Goal: Task Accomplishment & Management: Manage account settings

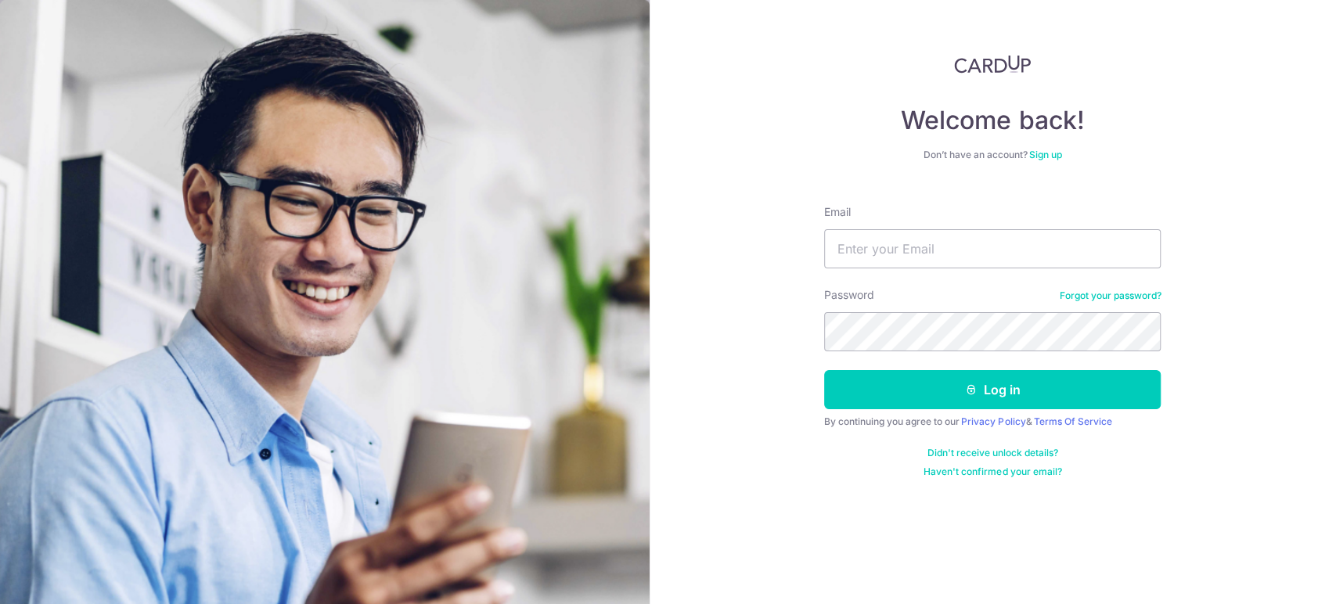
type input "[EMAIL_ADDRESS][DOMAIN_NAME]"
click at [824, 370] on button "Log in" at bounding box center [992, 389] width 336 height 39
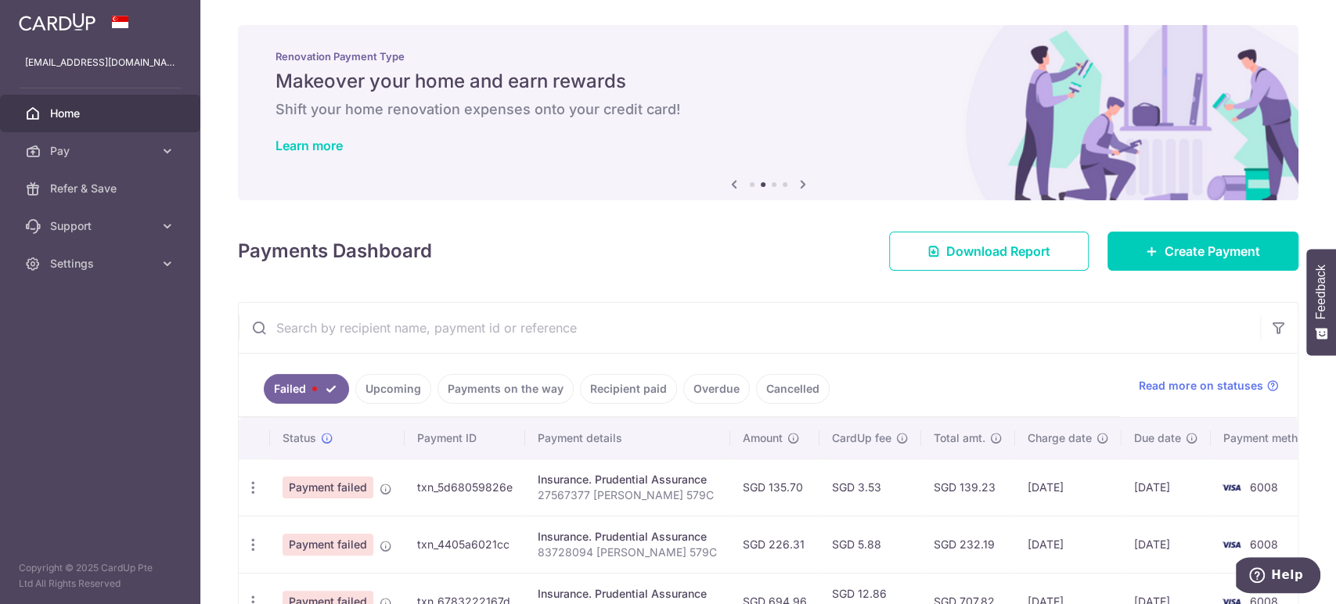
scroll to position [109, 0]
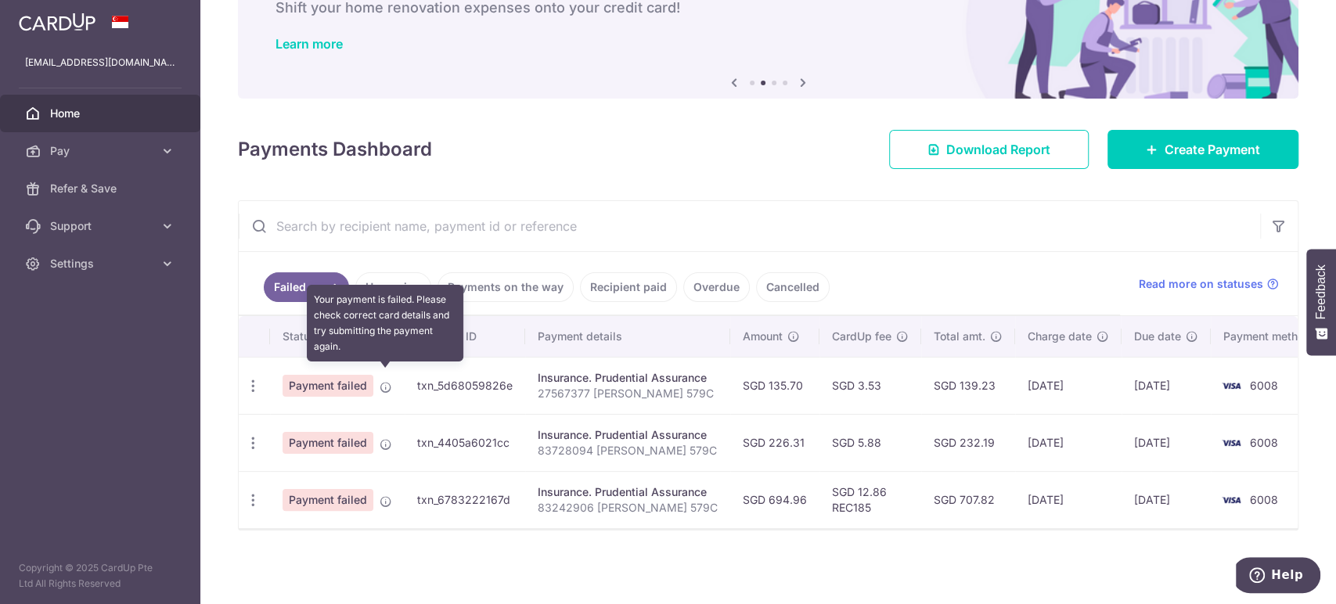
click at [381, 383] on icon at bounding box center [385, 387] width 13 height 13
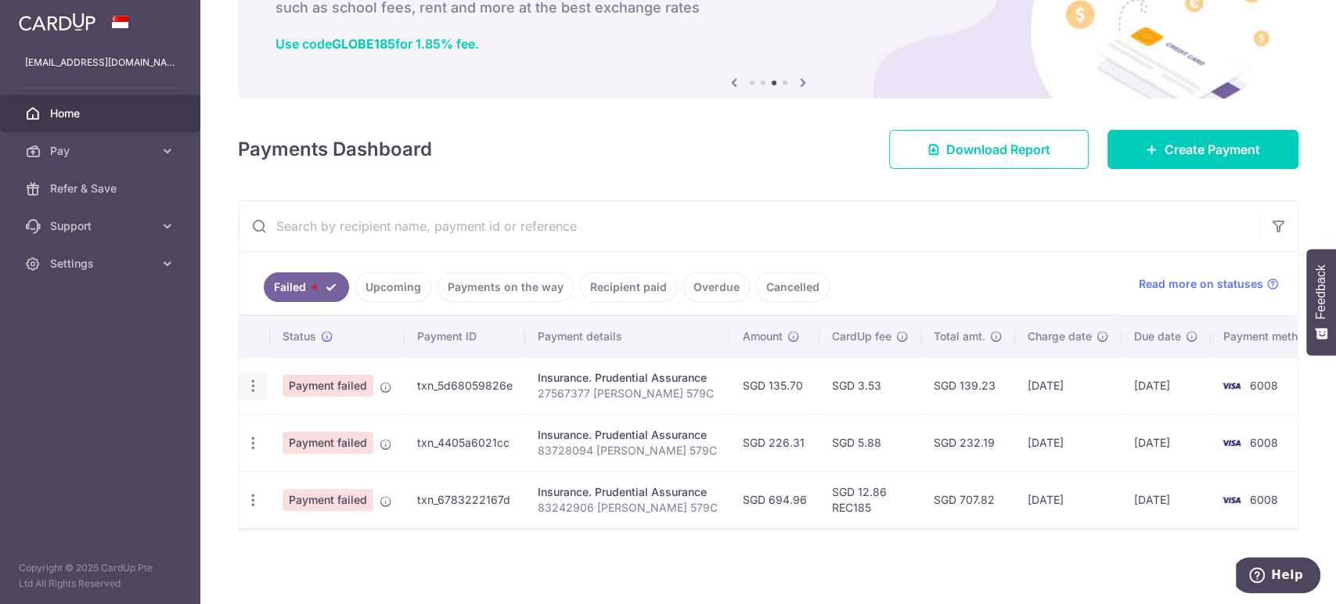
click at [248, 378] on icon "button" at bounding box center [253, 386] width 16 height 16
click at [322, 428] on span "Update payment" at bounding box center [336, 428] width 106 height 19
radio input "true"
type input "135.70"
type input "27567377 [PERSON_NAME] 579C"
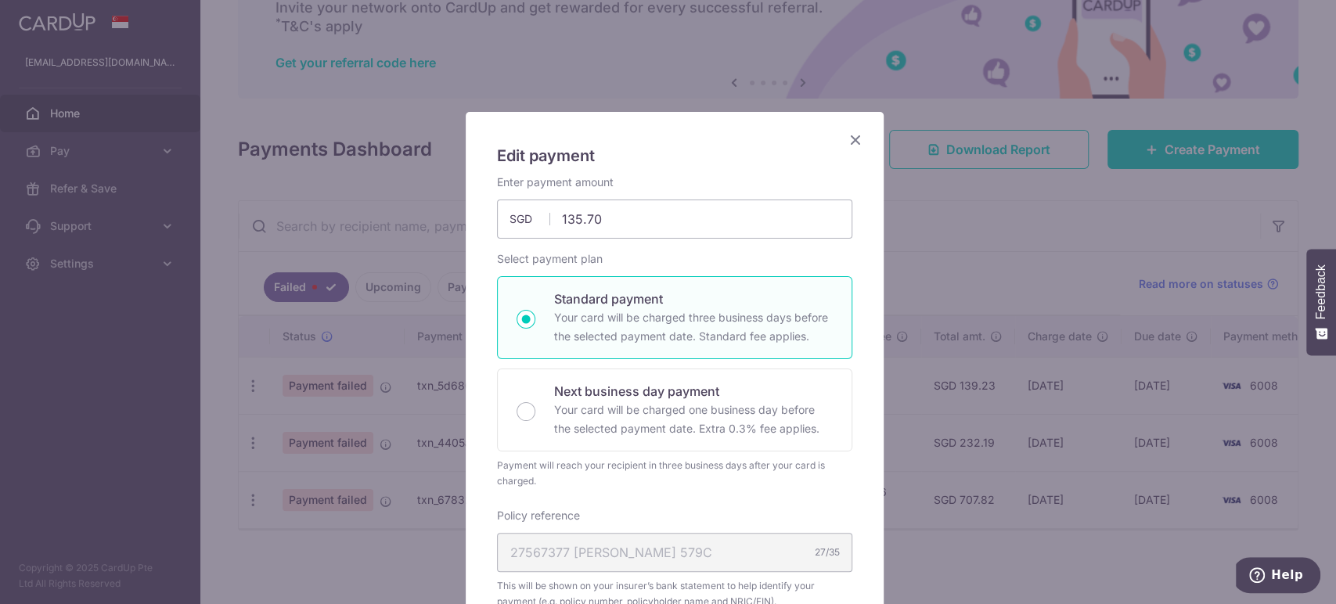
scroll to position [0, 0]
click at [847, 142] on icon "Close" at bounding box center [855, 141] width 19 height 20
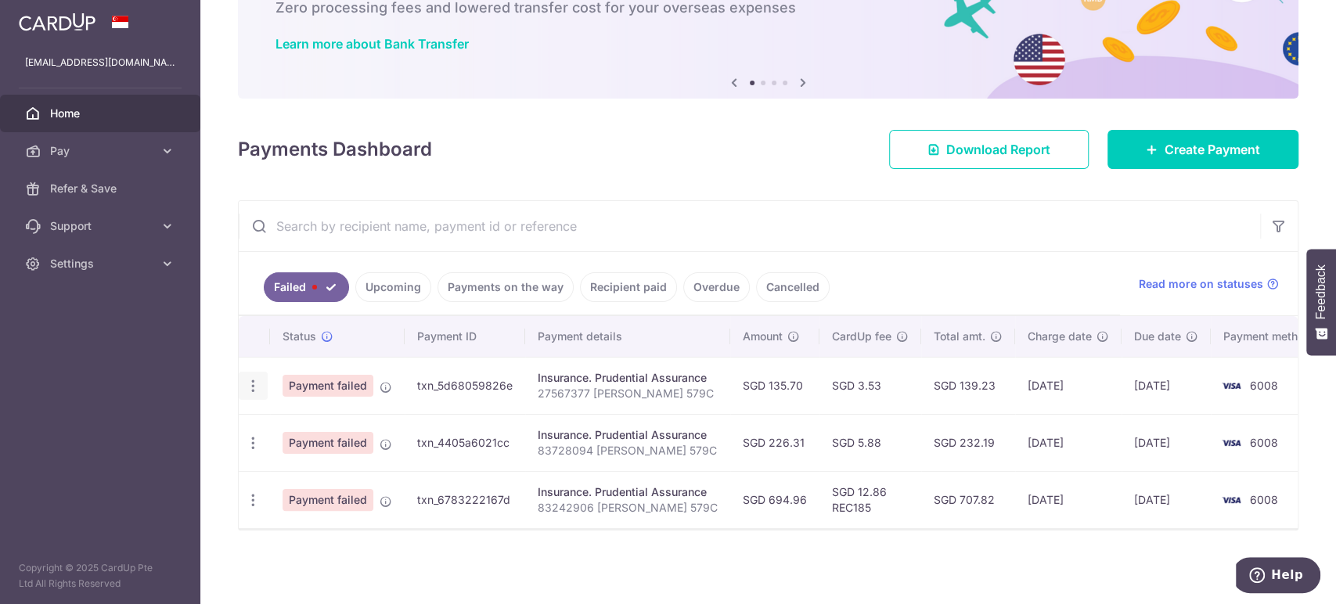
click at [245, 378] on icon "button" at bounding box center [253, 386] width 16 height 16
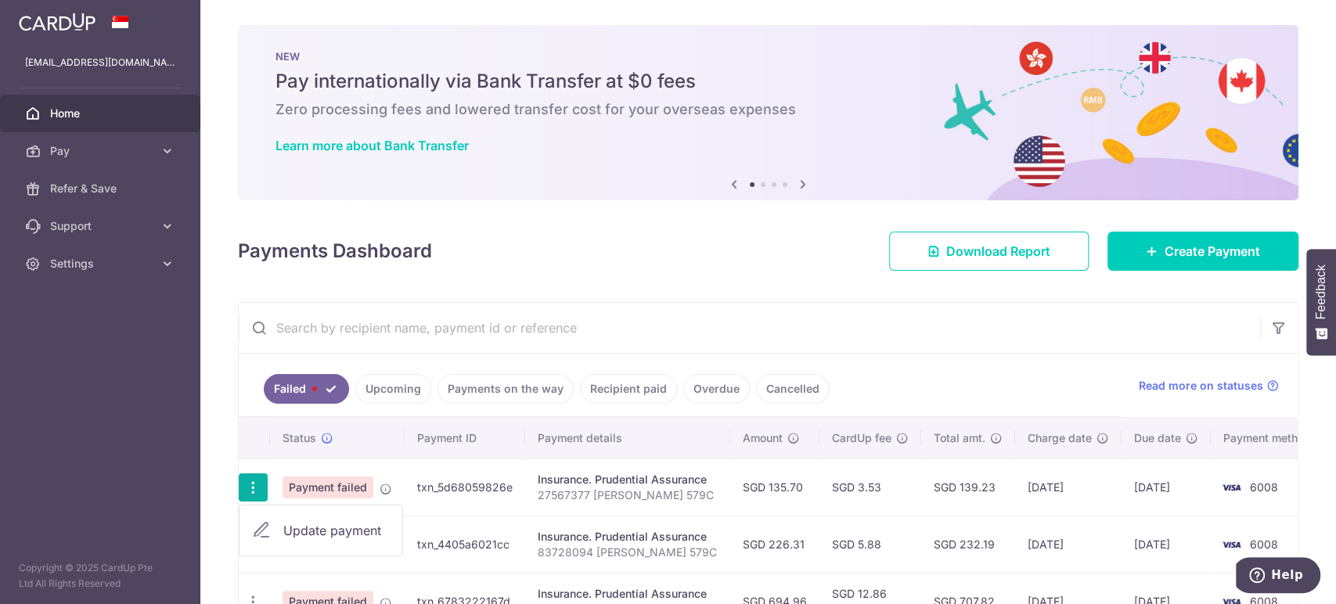
click at [801, 179] on icon at bounding box center [802, 184] width 19 height 20
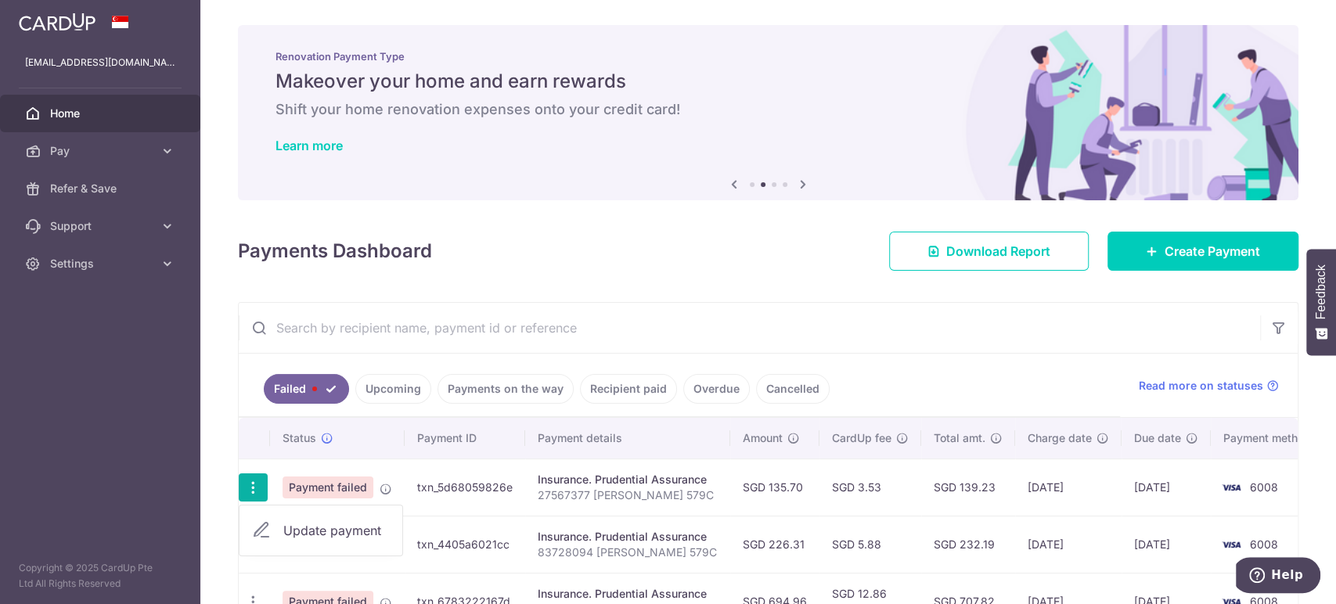
click at [801, 179] on icon at bounding box center [802, 184] width 19 height 20
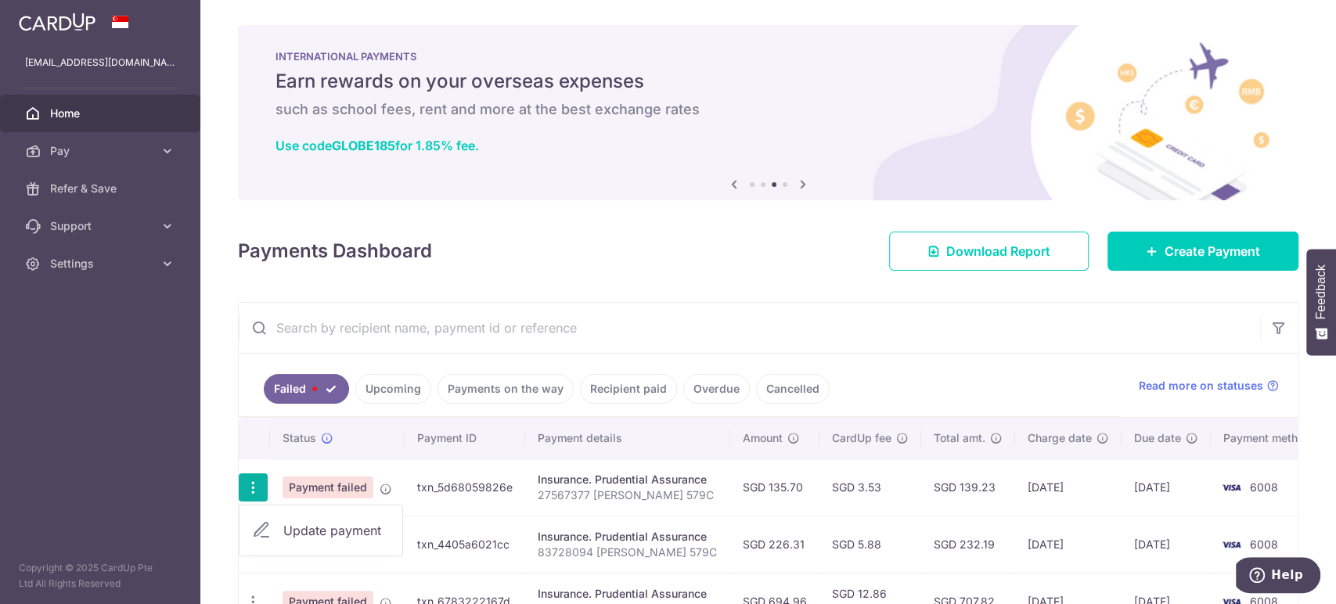
click at [801, 179] on icon at bounding box center [802, 184] width 19 height 20
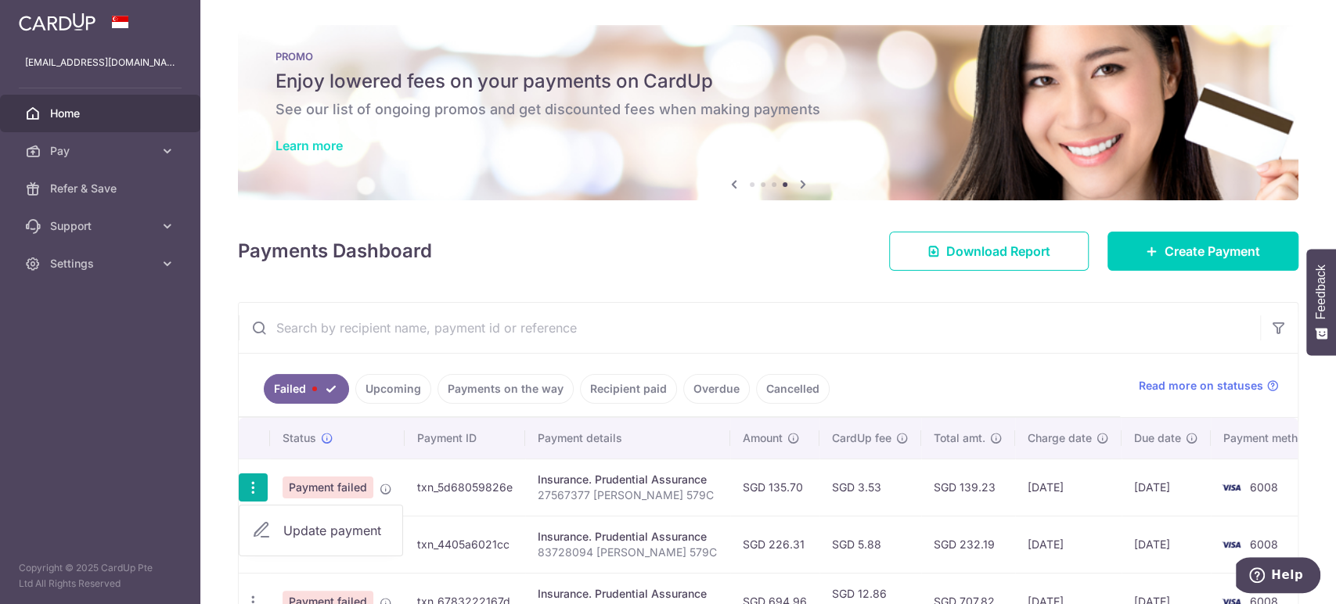
click at [313, 147] on link "Learn more" at bounding box center [308, 146] width 67 height 16
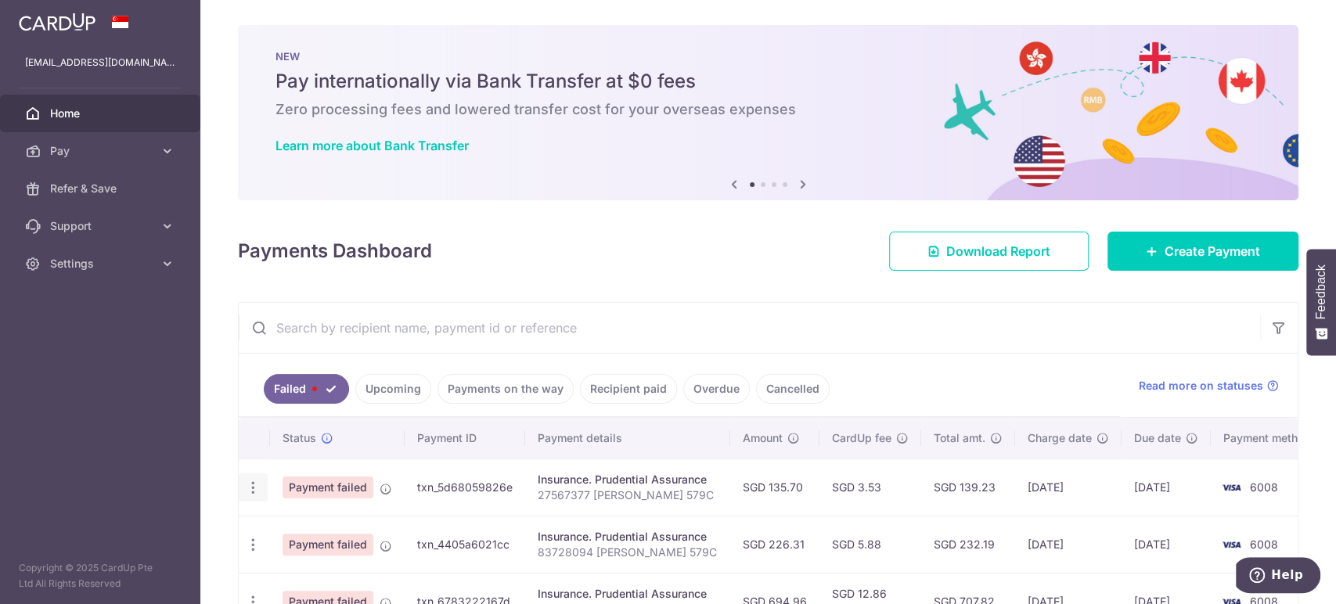
click at [253, 482] on icon "button" at bounding box center [253, 488] width 16 height 16
click at [325, 526] on span "Update payment" at bounding box center [336, 530] width 106 height 19
radio input "true"
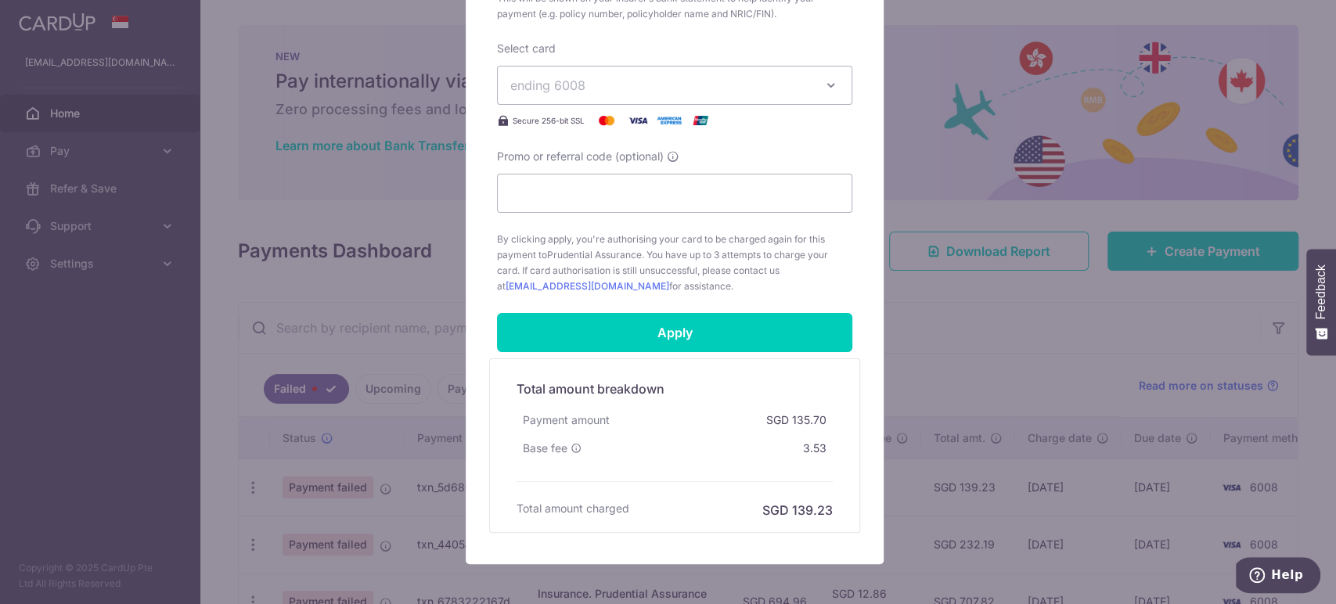
scroll to position [614, 0]
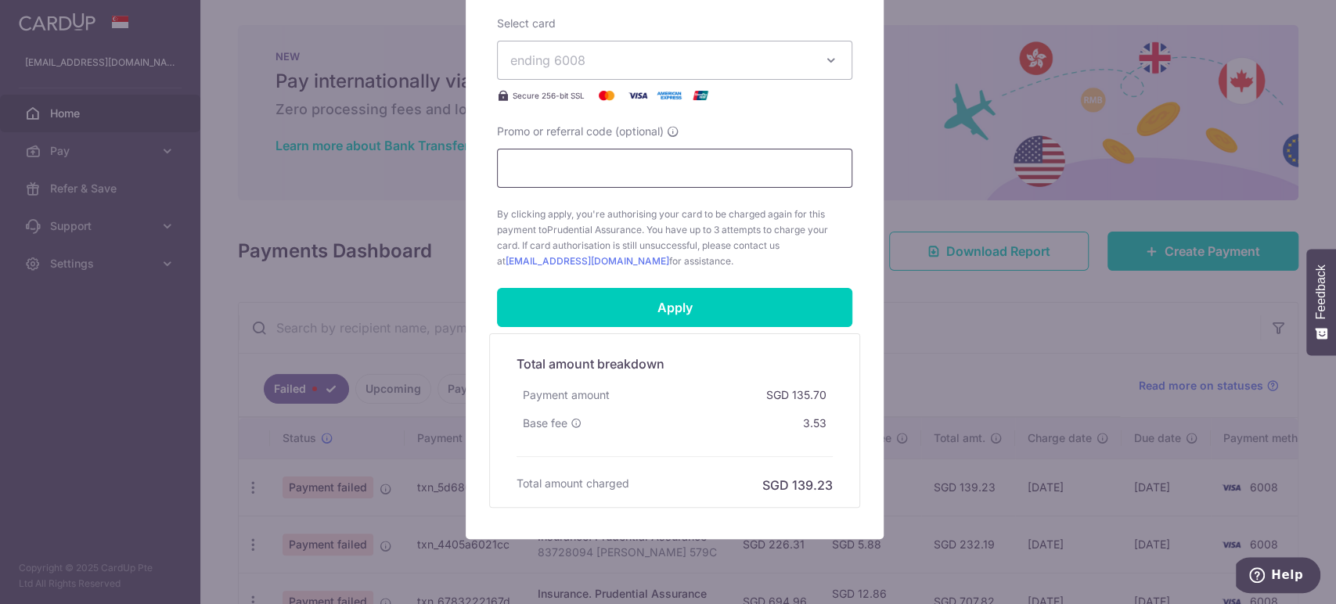
click at [590, 169] on input "Promo or referral code (optional)" at bounding box center [674, 168] width 355 height 39
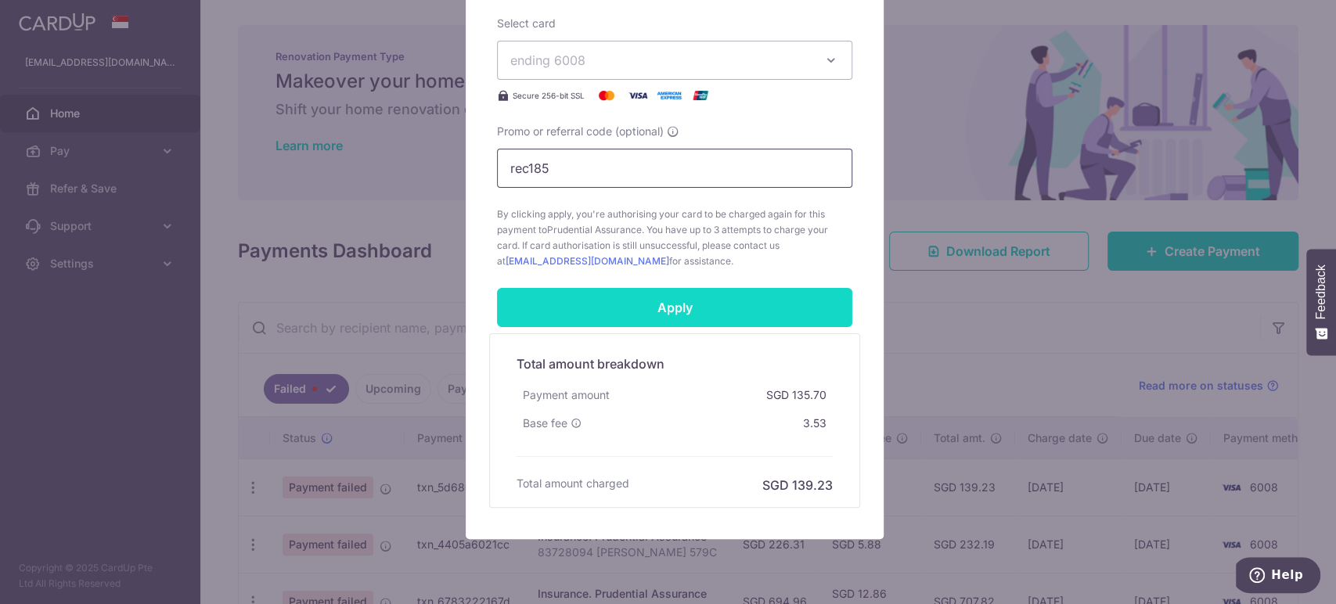
type input "rec185"
click at [638, 304] on input "Apply" at bounding box center [674, 307] width 355 height 39
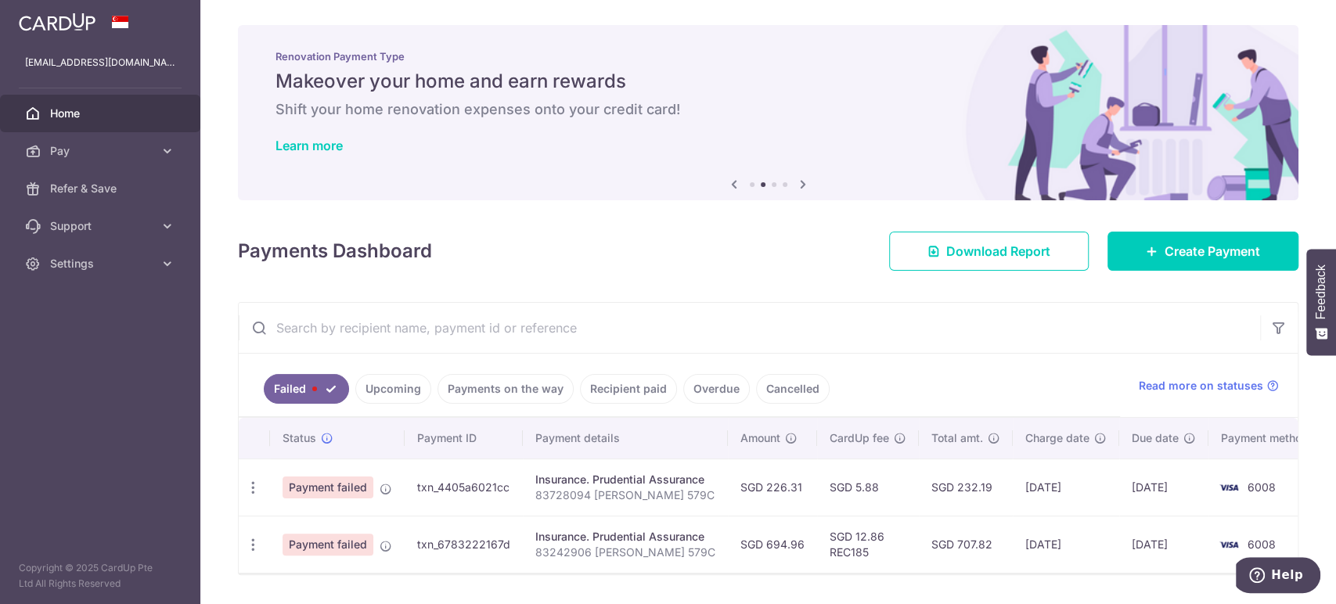
click at [390, 393] on link "Upcoming" at bounding box center [393, 389] width 76 height 30
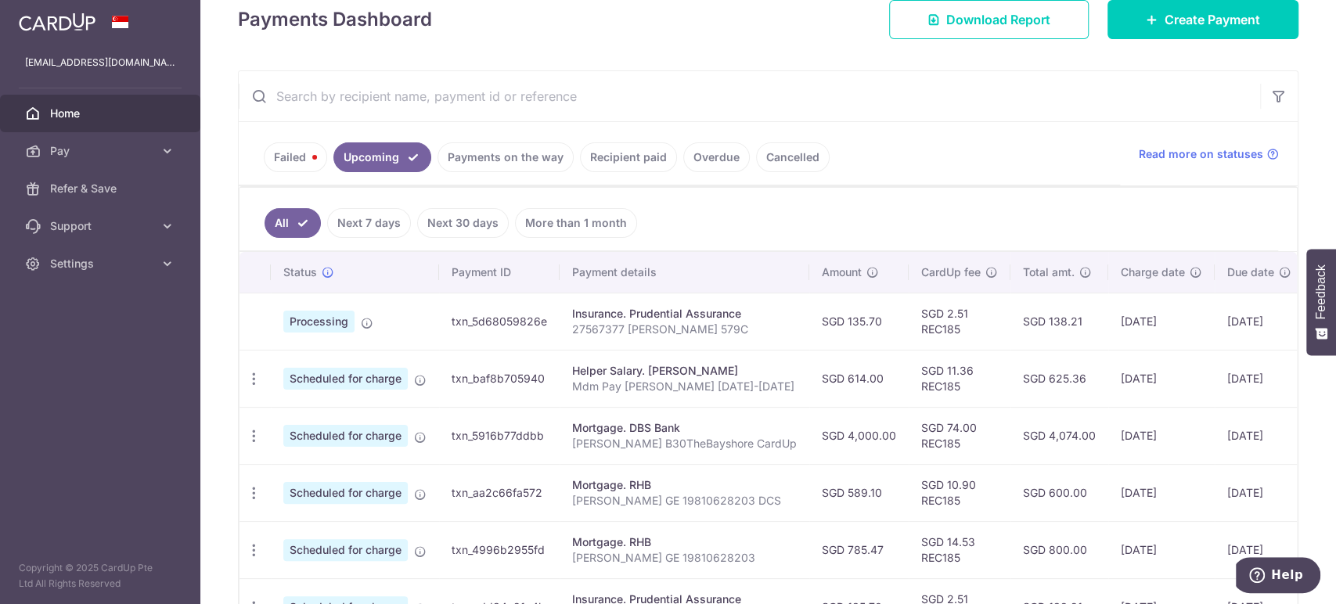
scroll to position [236, 0]
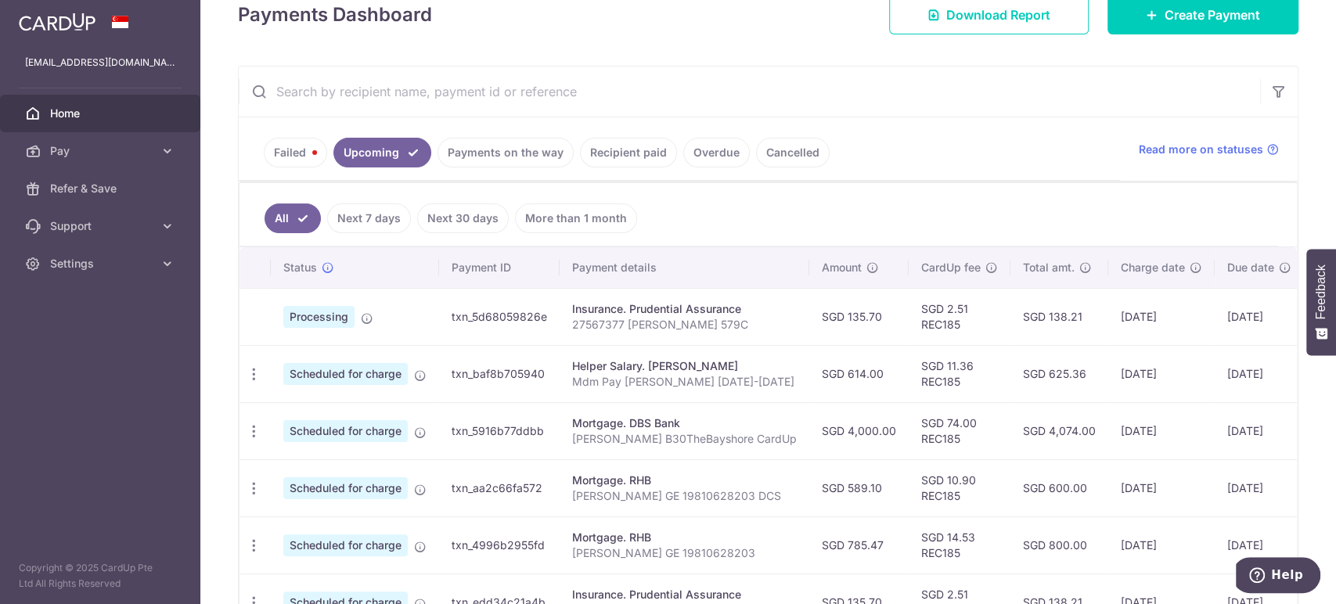
click at [293, 152] on link "Failed" at bounding box center [295, 153] width 63 height 30
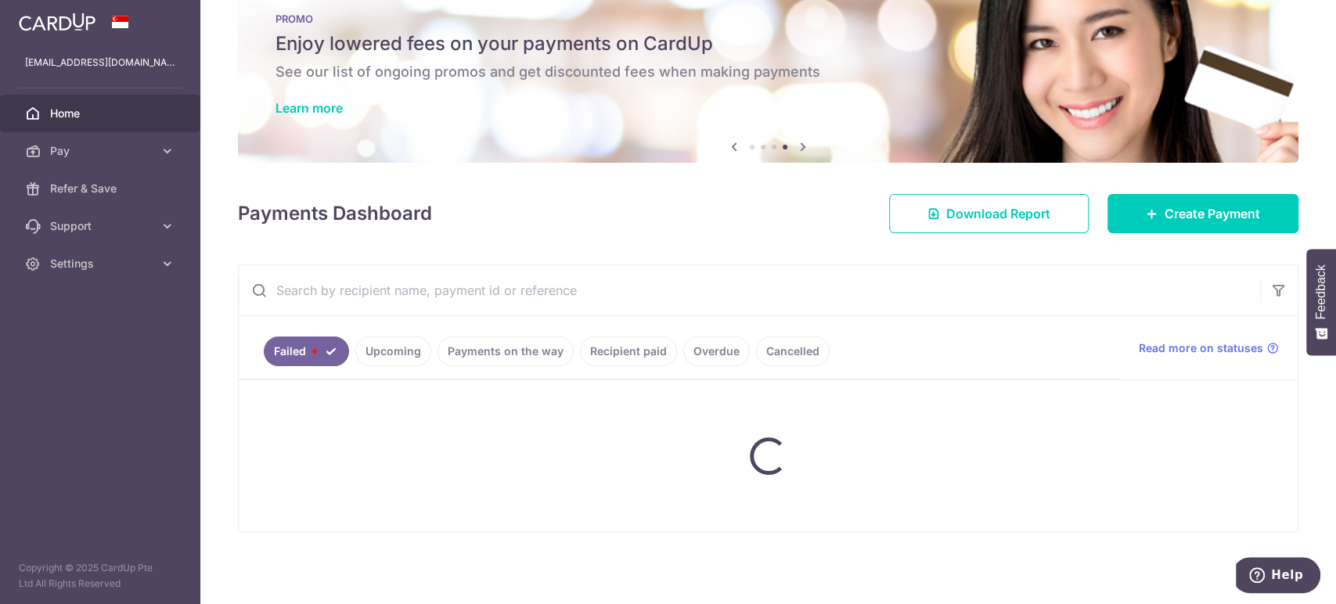
scroll to position [52, 0]
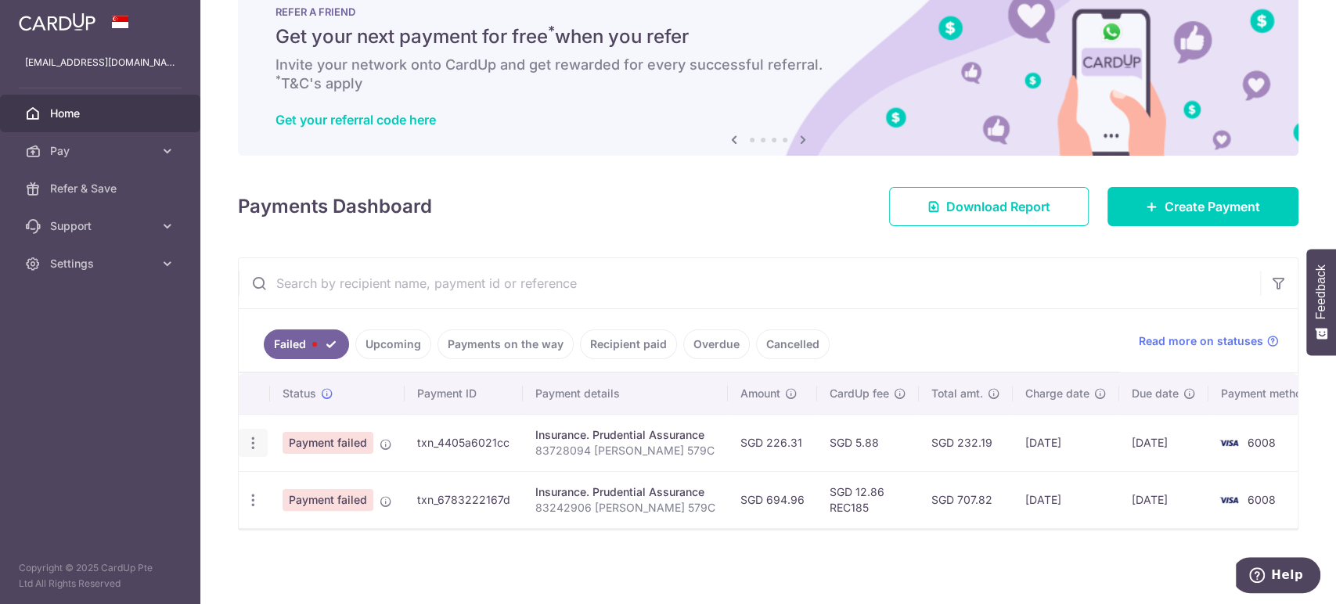
click at [253, 436] on icon "button" at bounding box center [253, 443] width 16 height 16
click at [307, 487] on link "Update payment" at bounding box center [320, 486] width 163 height 38
radio input "true"
type input "226.31"
type input "83728094 [PERSON_NAME] 579C"
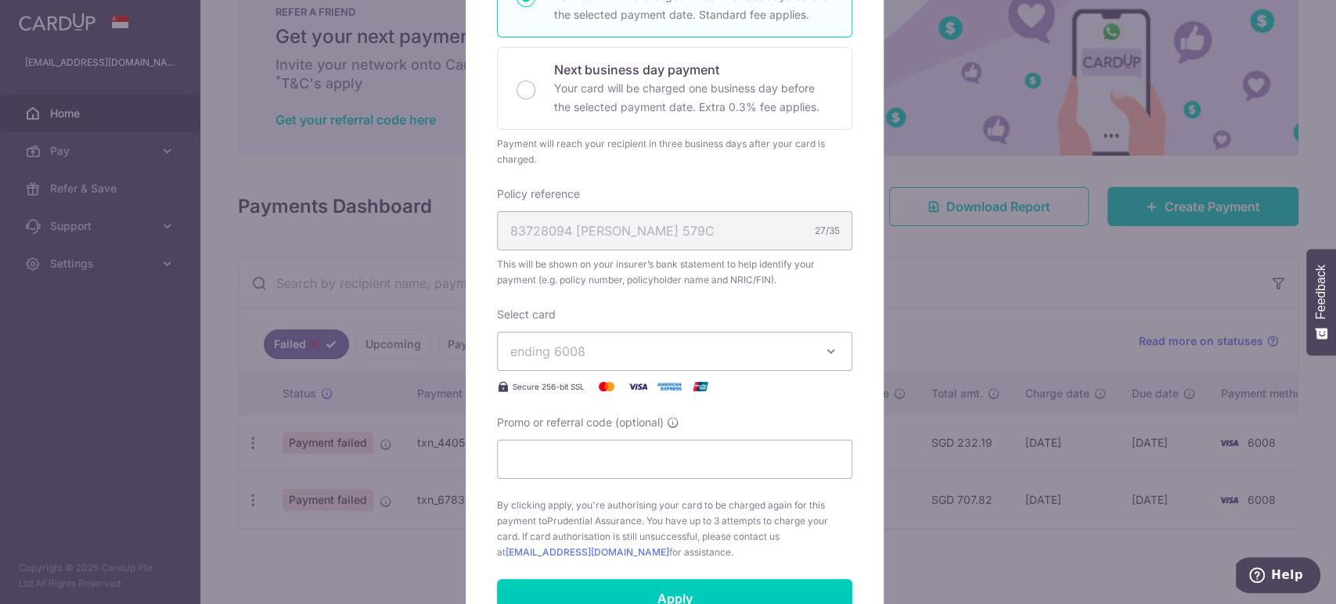
scroll to position [324, 0]
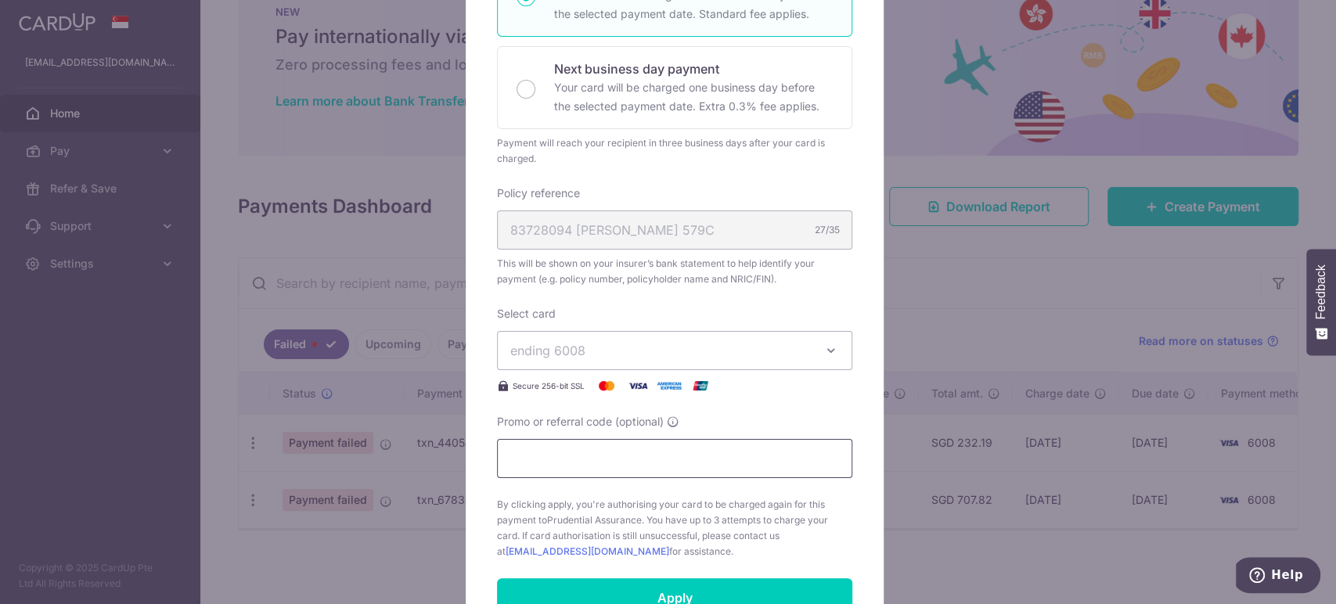
click at [536, 459] on input "Promo or referral code (optional)" at bounding box center [674, 458] width 355 height 39
type input "rec185"
click at [666, 593] on input "Apply" at bounding box center [674, 597] width 355 height 39
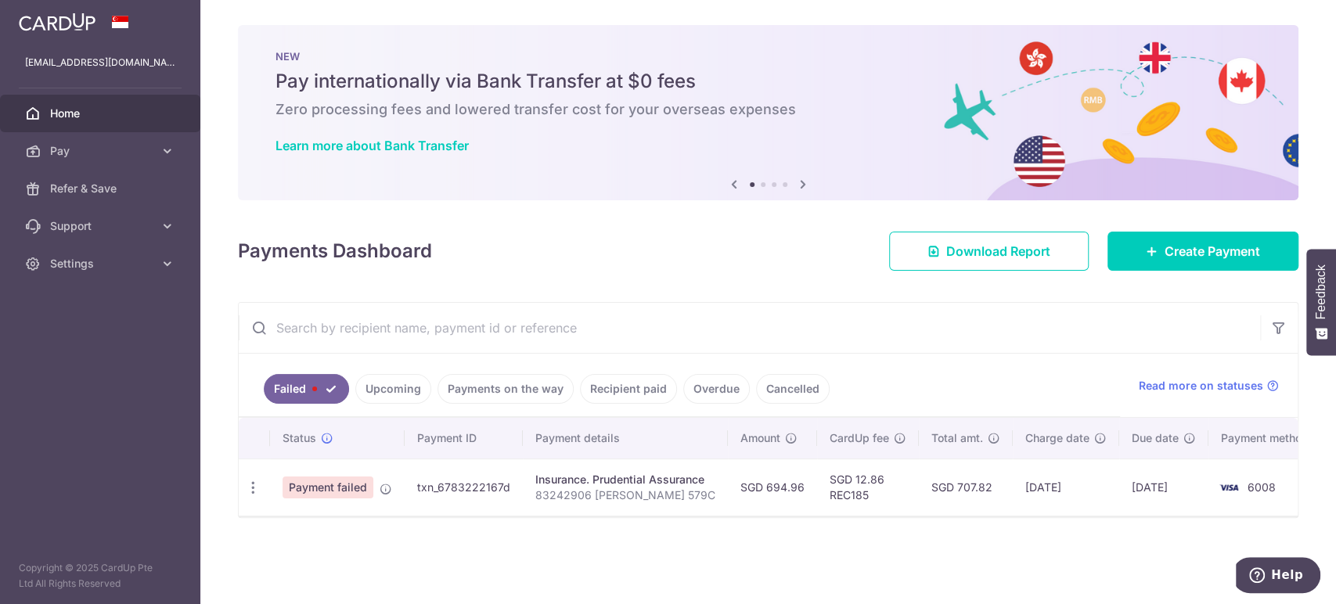
click at [402, 384] on link "Upcoming" at bounding box center [393, 389] width 76 height 30
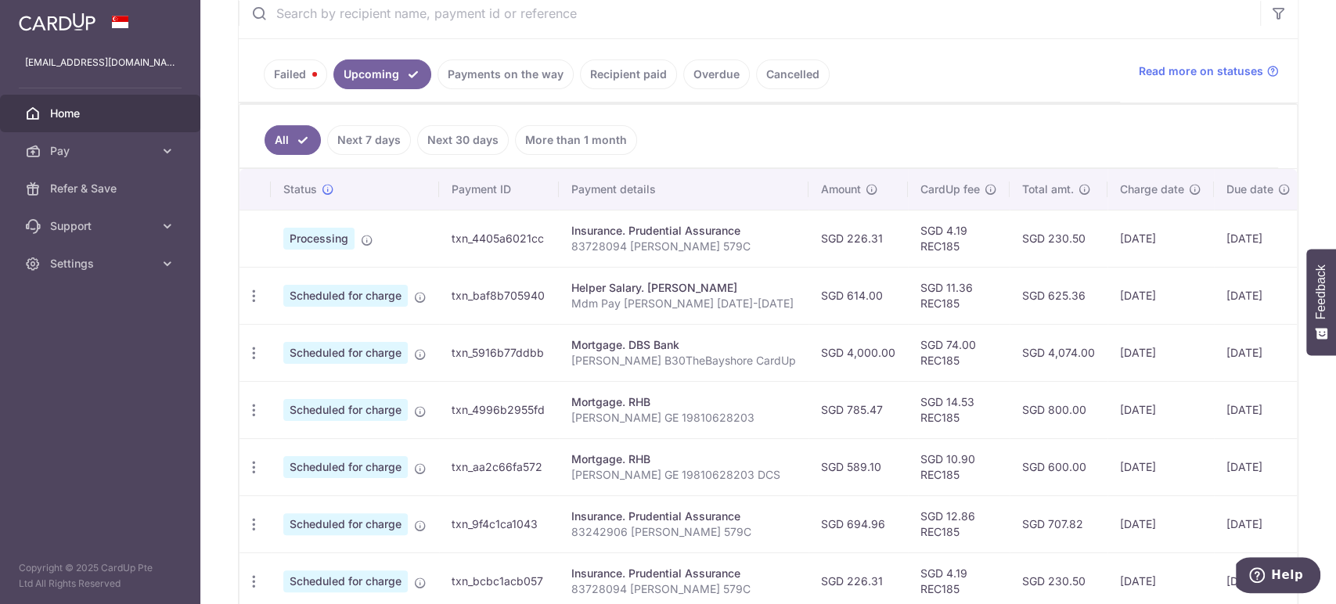
scroll to position [315, 0]
click at [532, 63] on link "Payments on the way" at bounding box center [505, 74] width 136 height 30
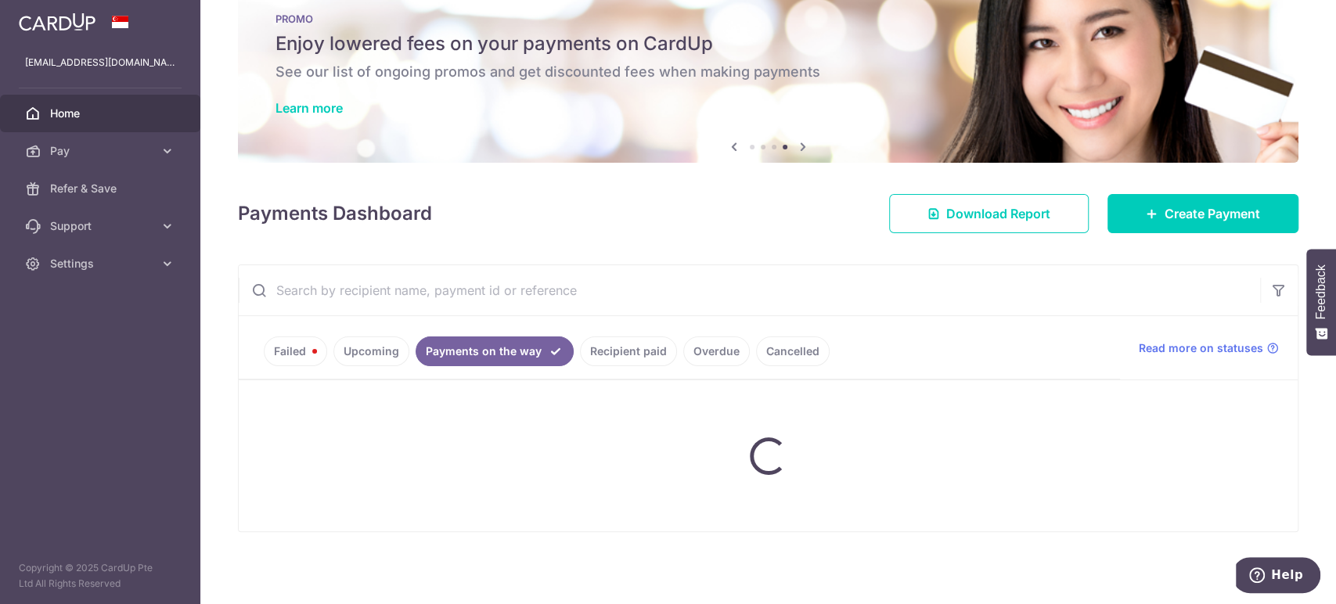
scroll to position [0, 0]
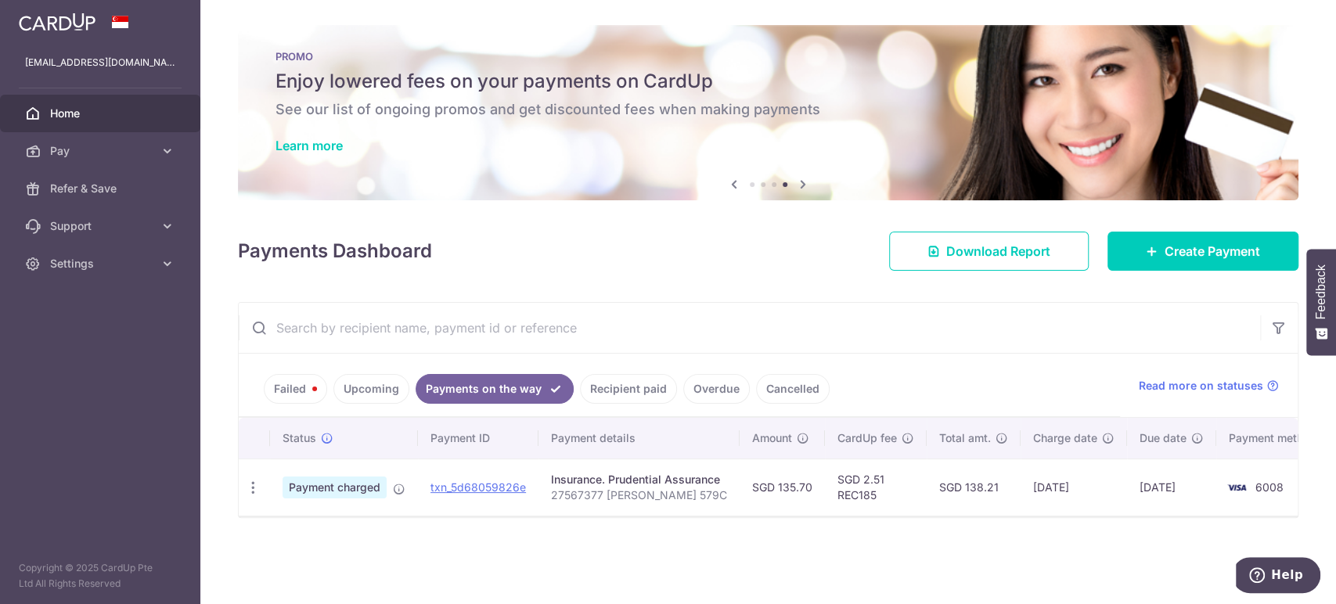
click at [294, 387] on link "Failed" at bounding box center [295, 389] width 63 height 30
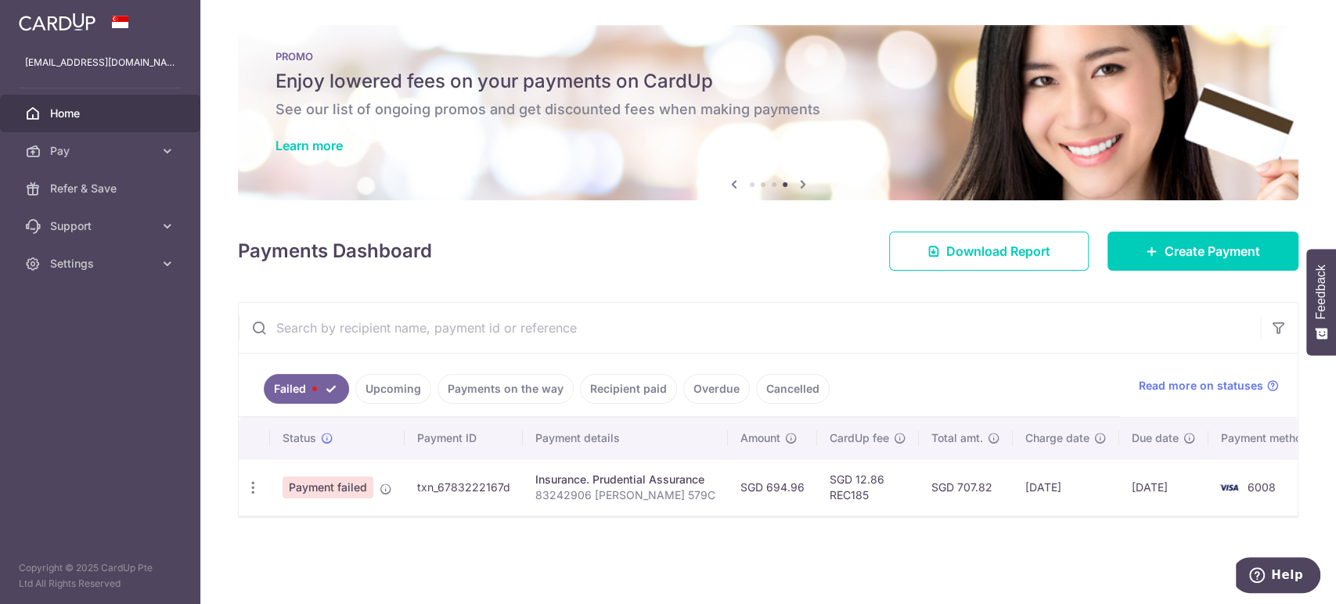
click at [394, 397] on link "Upcoming" at bounding box center [393, 389] width 76 height 30
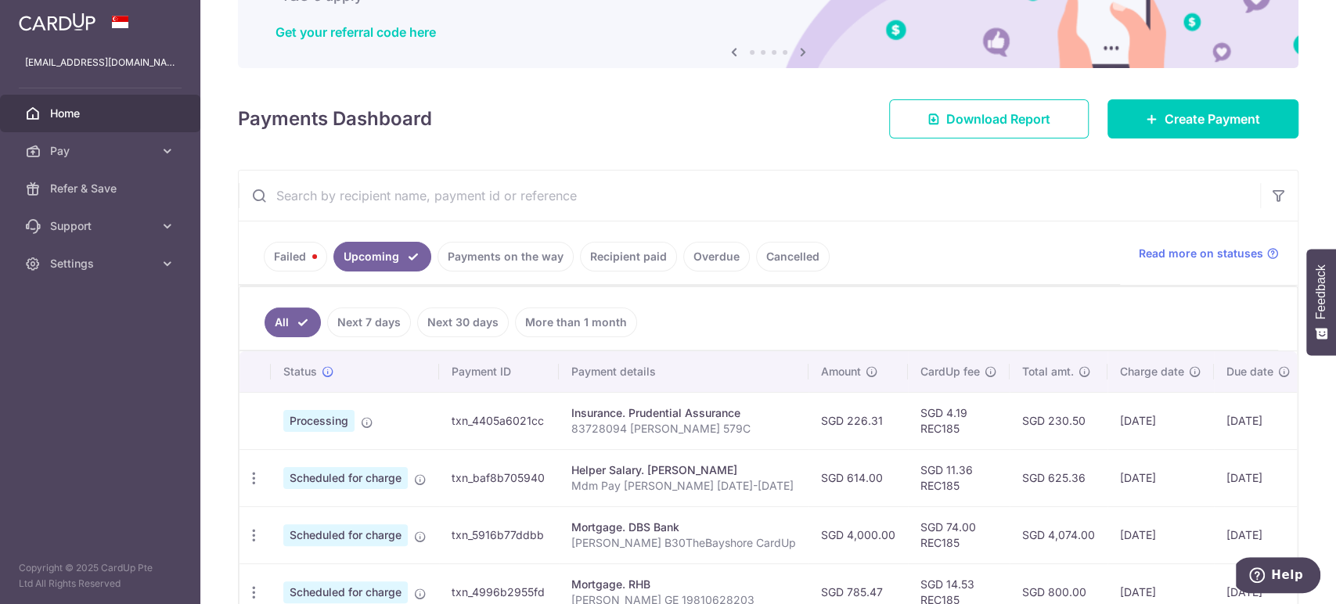
scroll to position [138, 0]
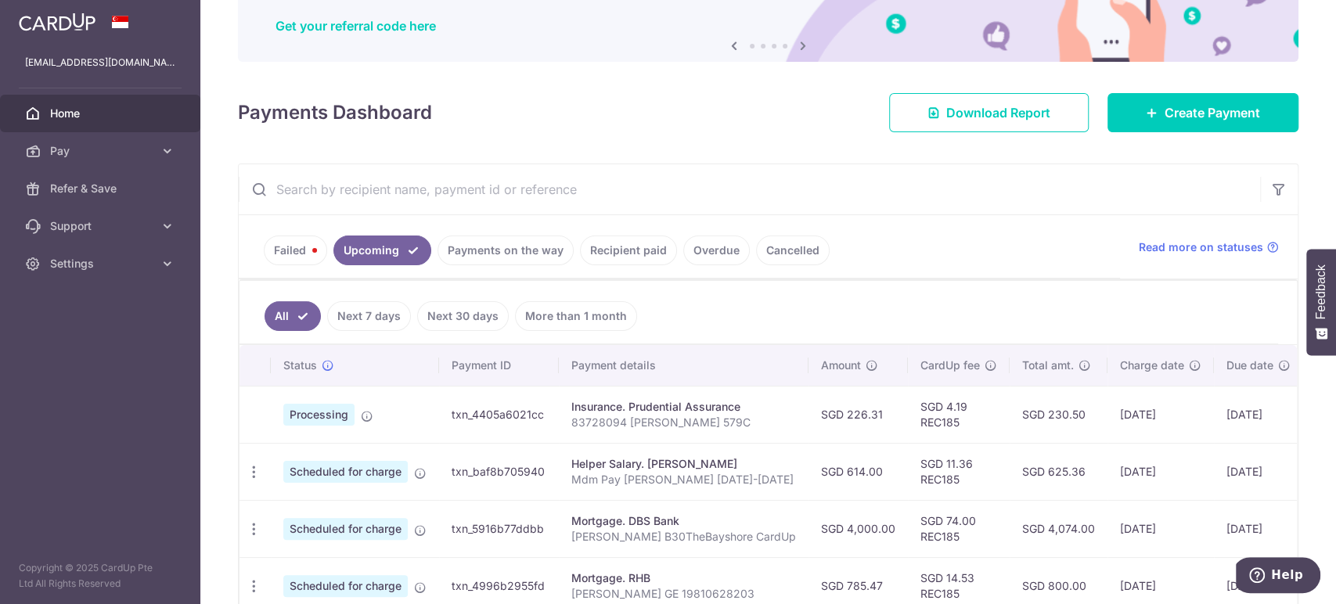
click at [288, 247] on link "Failed" at bounding box center [295, 251] width 63 height 30
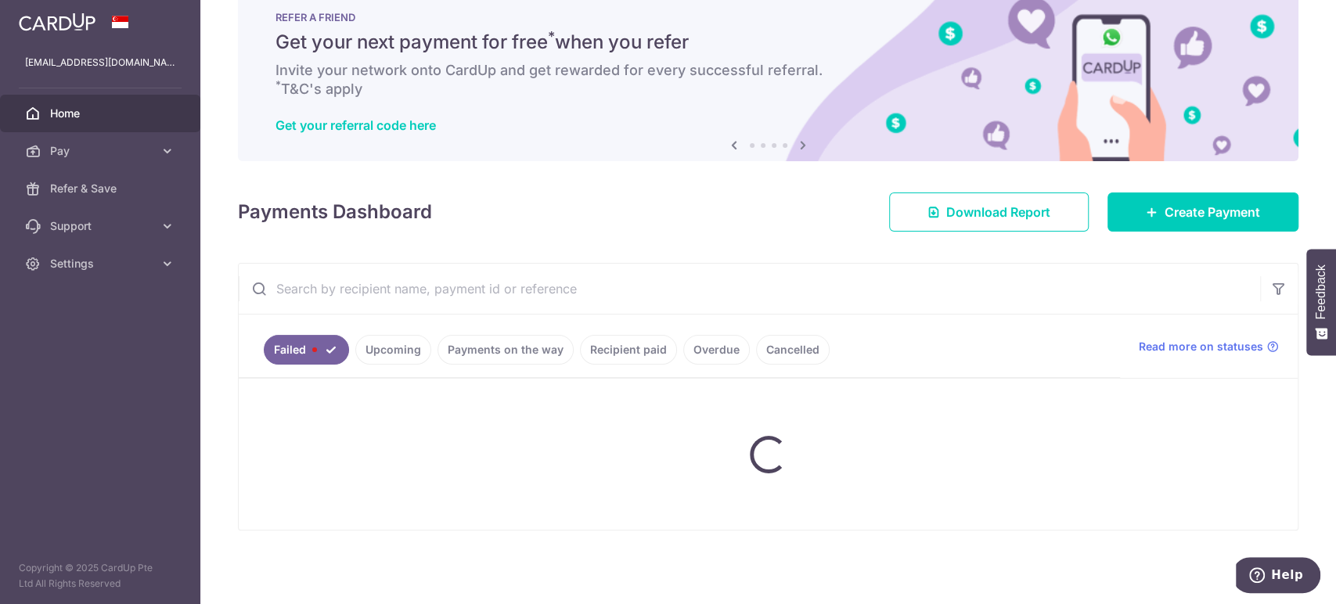
scroll to position [0, 0]
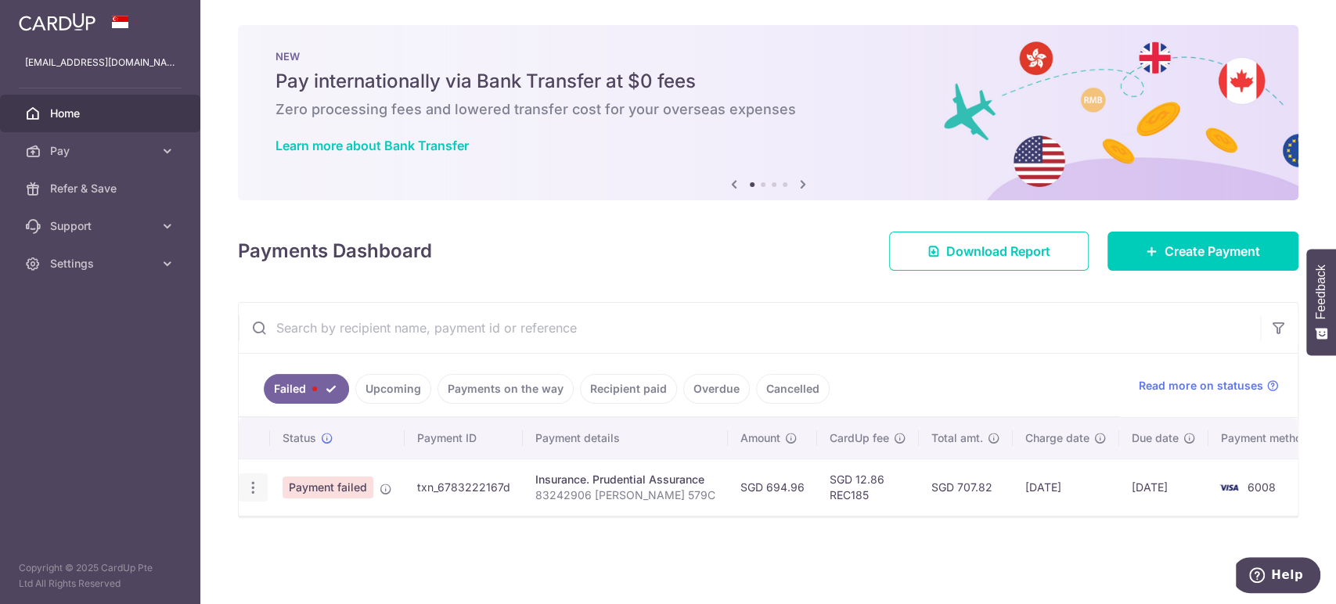
click at [250, 484] on icon "button" at bounding box center [253, 488] width 16 height 16
click at [309, 530] on span "Update payment" at bounding box center [336, 530] width 106 height 19
radio input "true"
type input "694.96"
type input "83242906 [PERSON_NAME] 579C"
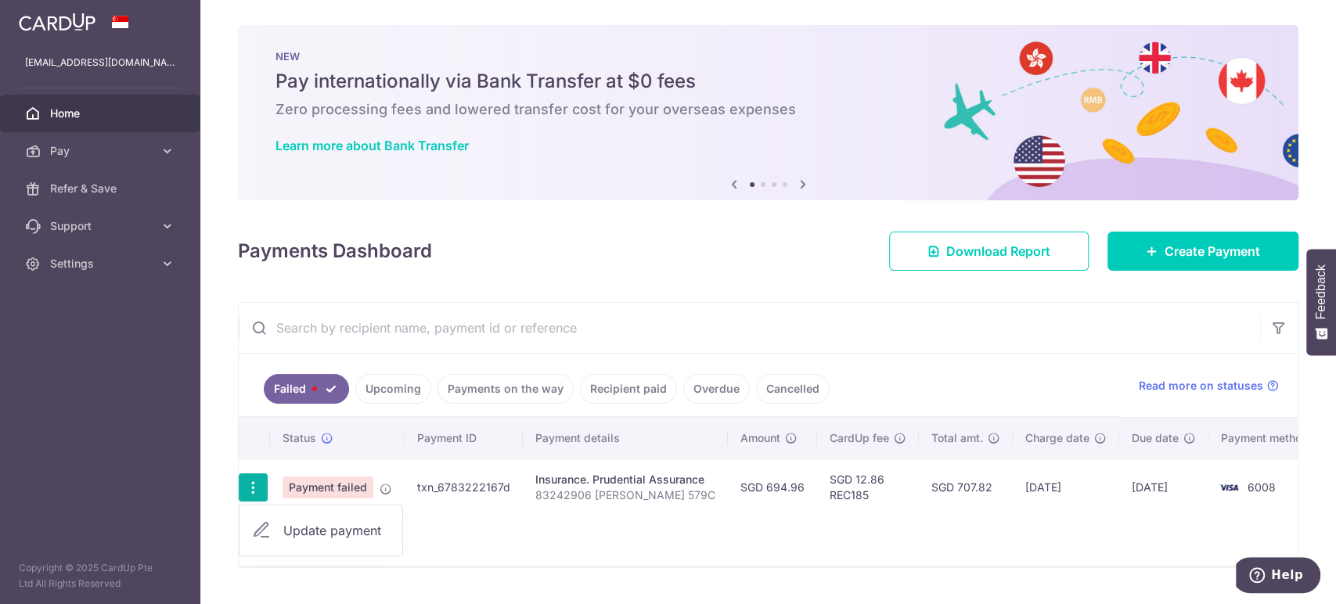
type input "REC185"
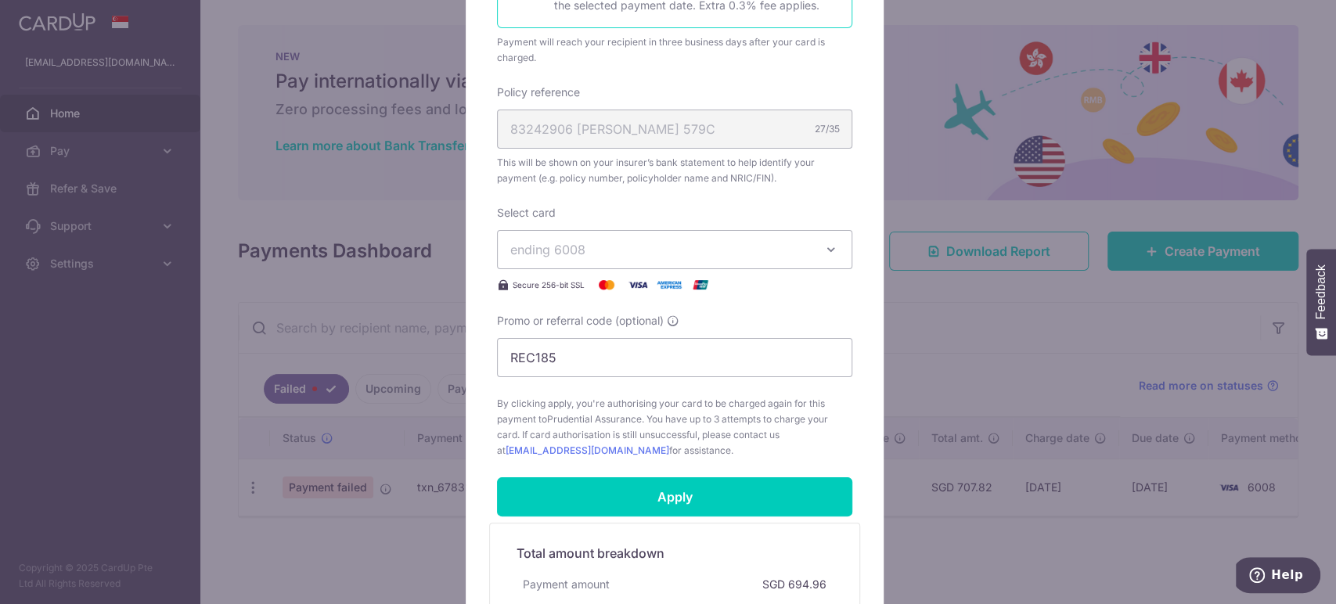
scroll to position [426, 0]
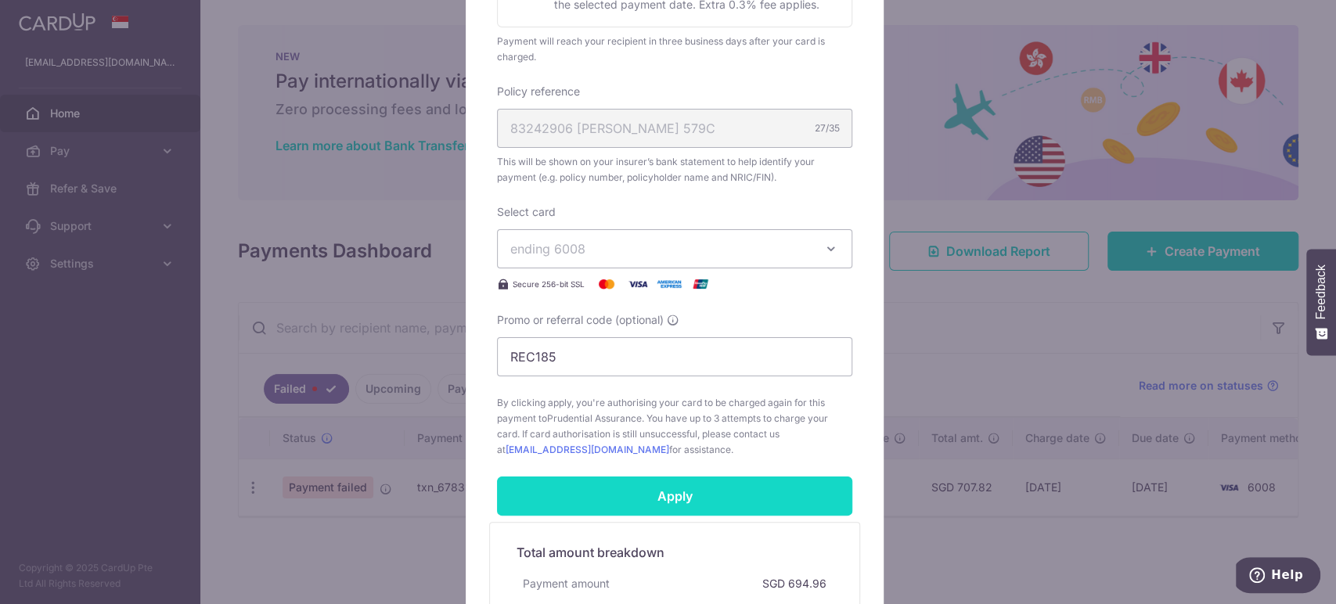
click at [667, 491] on input "Apply" at bounding box center [674, 496] width 355 height 39
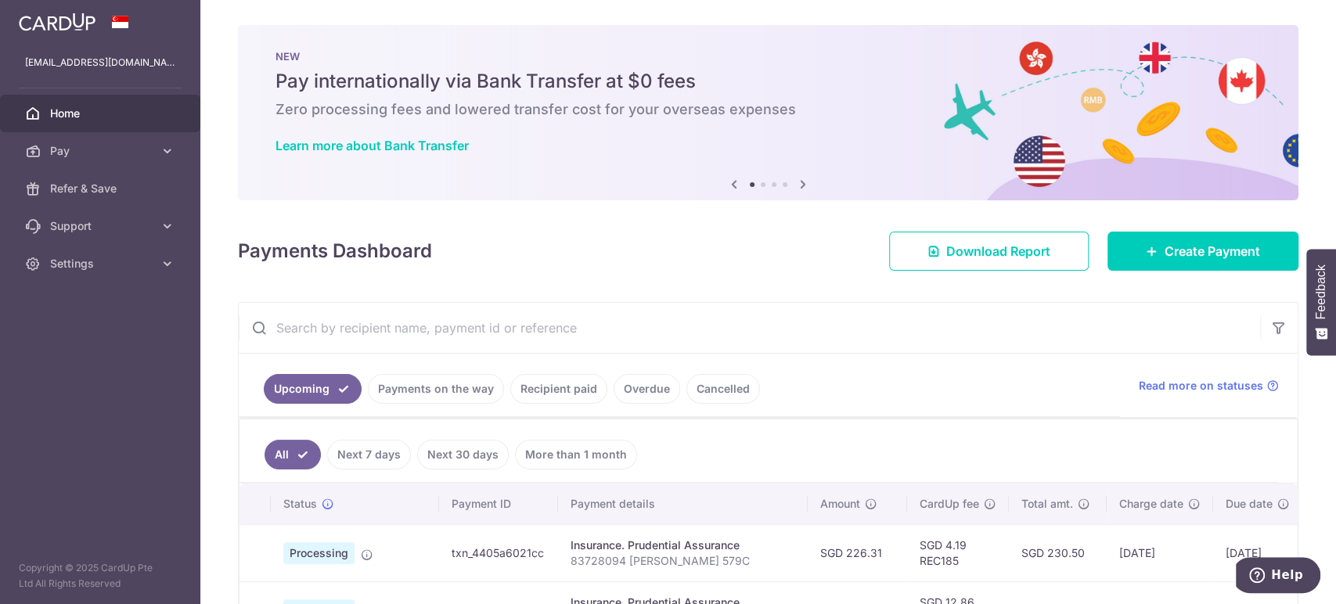
click at [443, 386] on link "Payments on the way" at bounding box center [436, 389] width 136 height 30
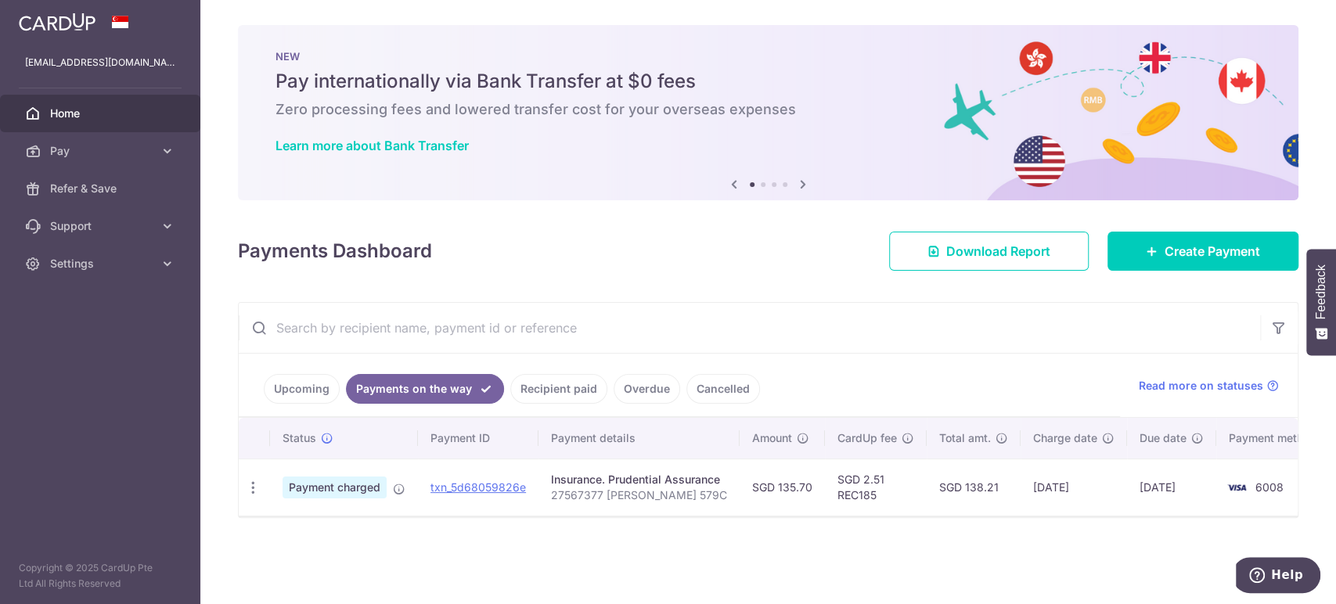
click at [289, 390] on link "Upcoming" at bounding box center [302, 389] width 76 height 30
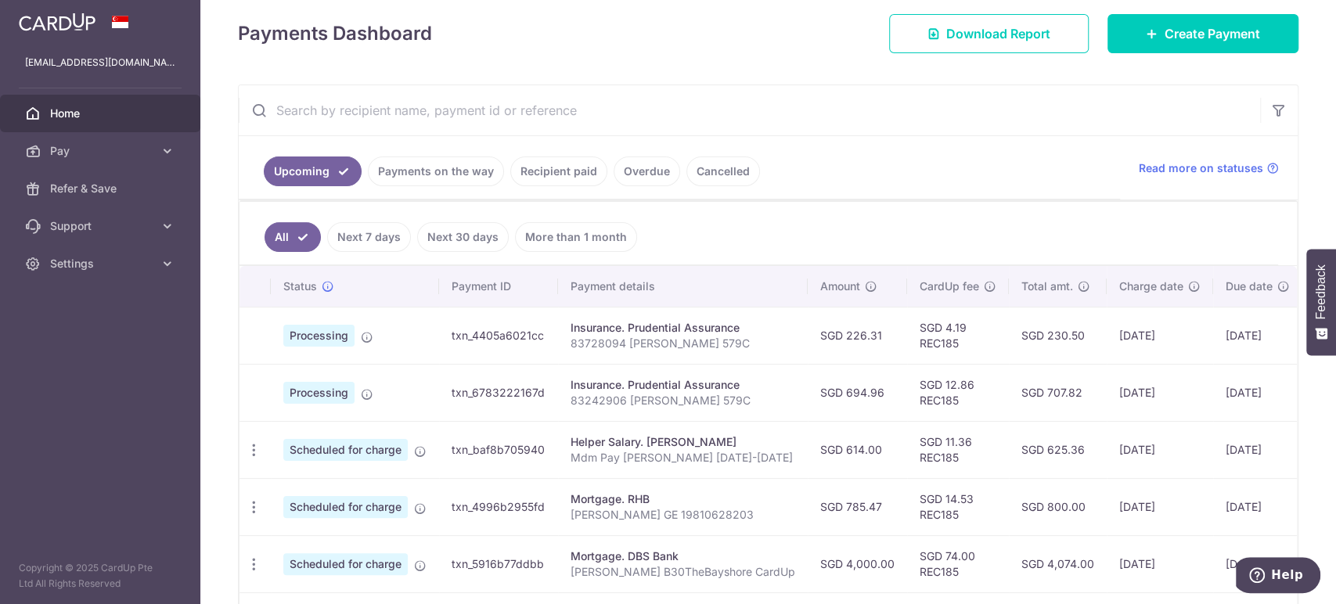
scroll to position [218, 0]
click at [459, 165] on link "Payments on the way" at bounding box center [436, 171] width 136 height 30
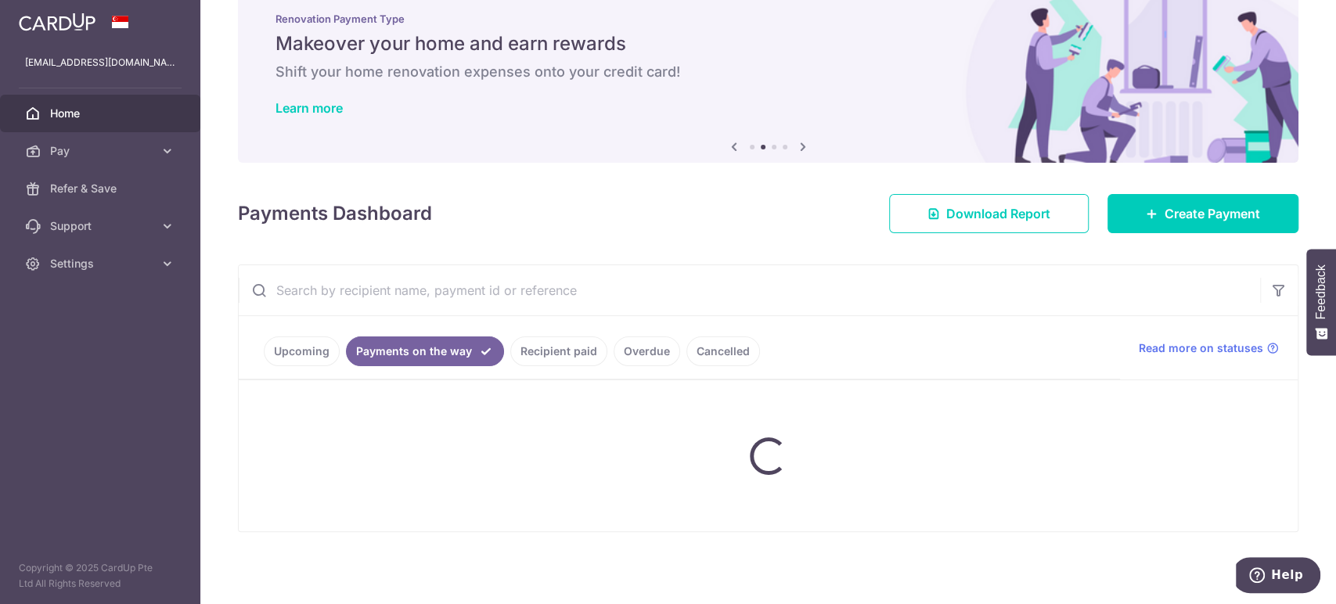
scroll to position [0, 0]
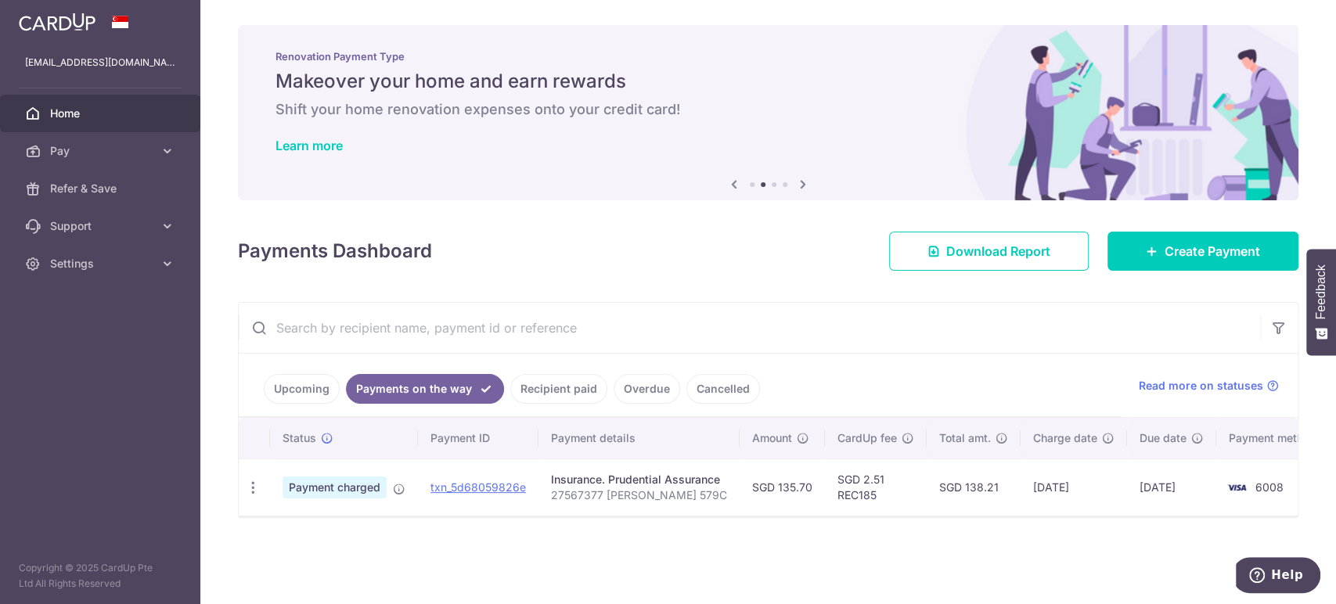
click at [295, 387] on link "Upcoming" at bounding box center [302, 389] width 76 height 30
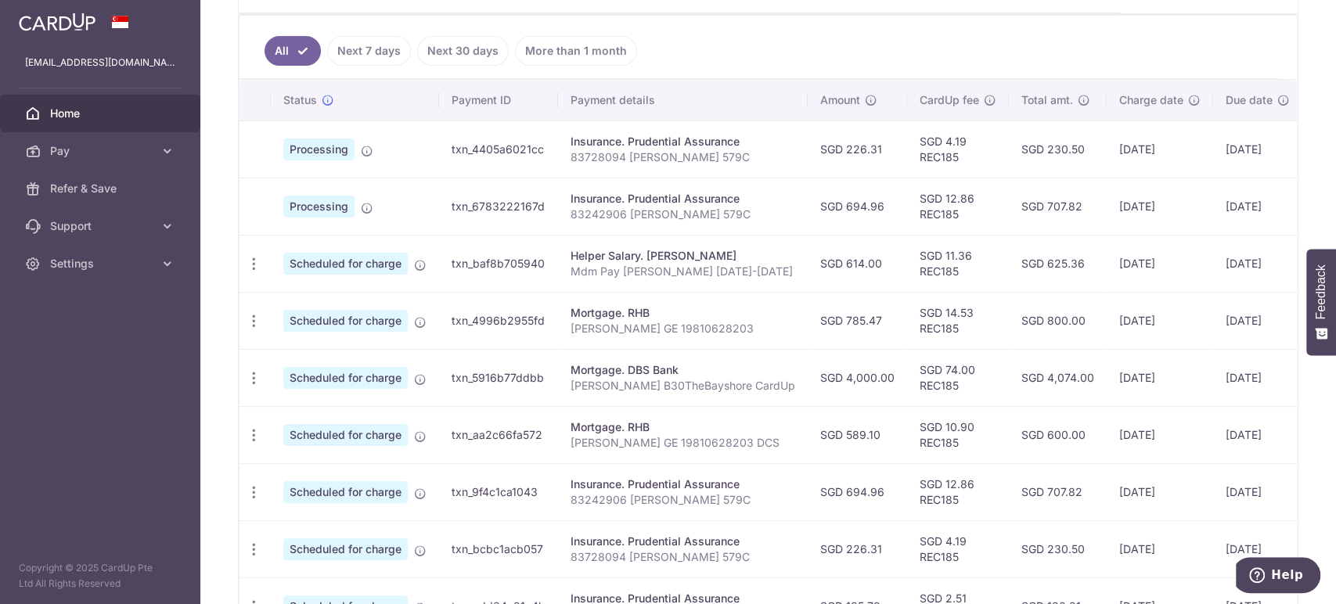
scroll to position [398, 0]
